Goal: Task Accomplishment & Management: Complete application form

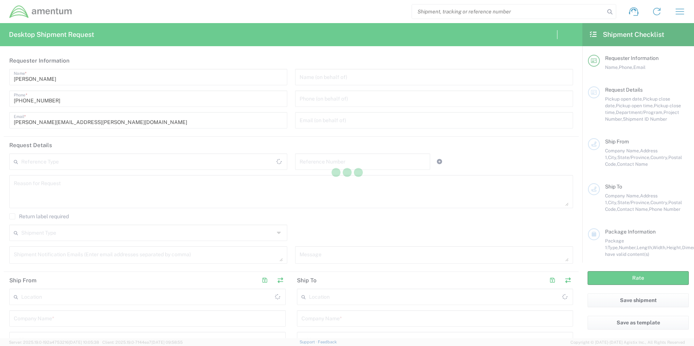
type input "United States"
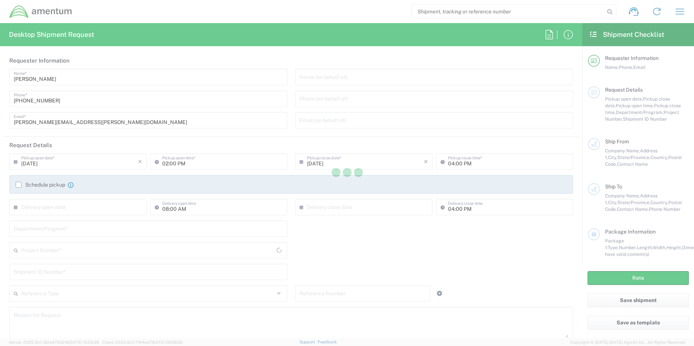
type input "United States"
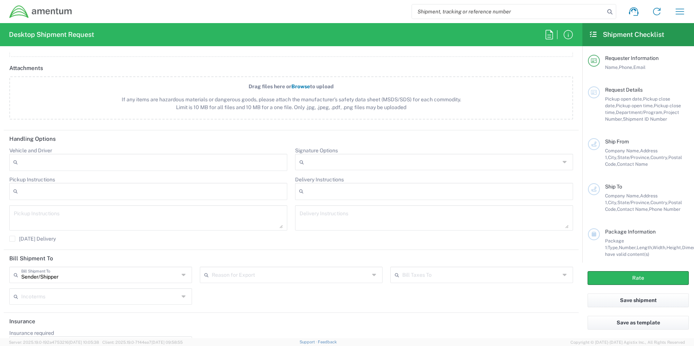
scroll to position [854, 0]
